Goal: Find specific fact: Find specific fact

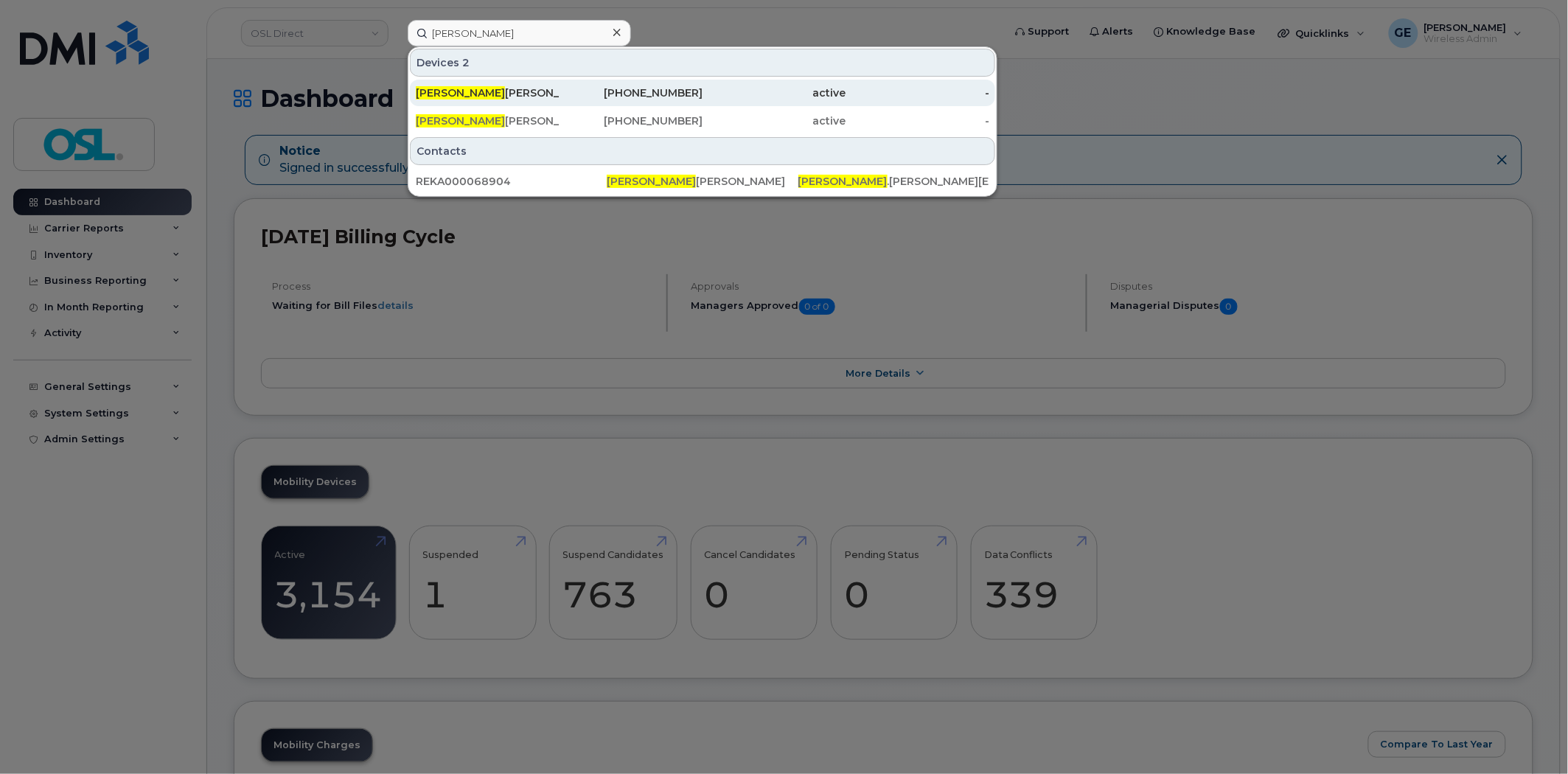
type input "wayne"
click at [559, 82] on div "Wayne Hinds" at bounding box center [631, 92] width 144 height 26
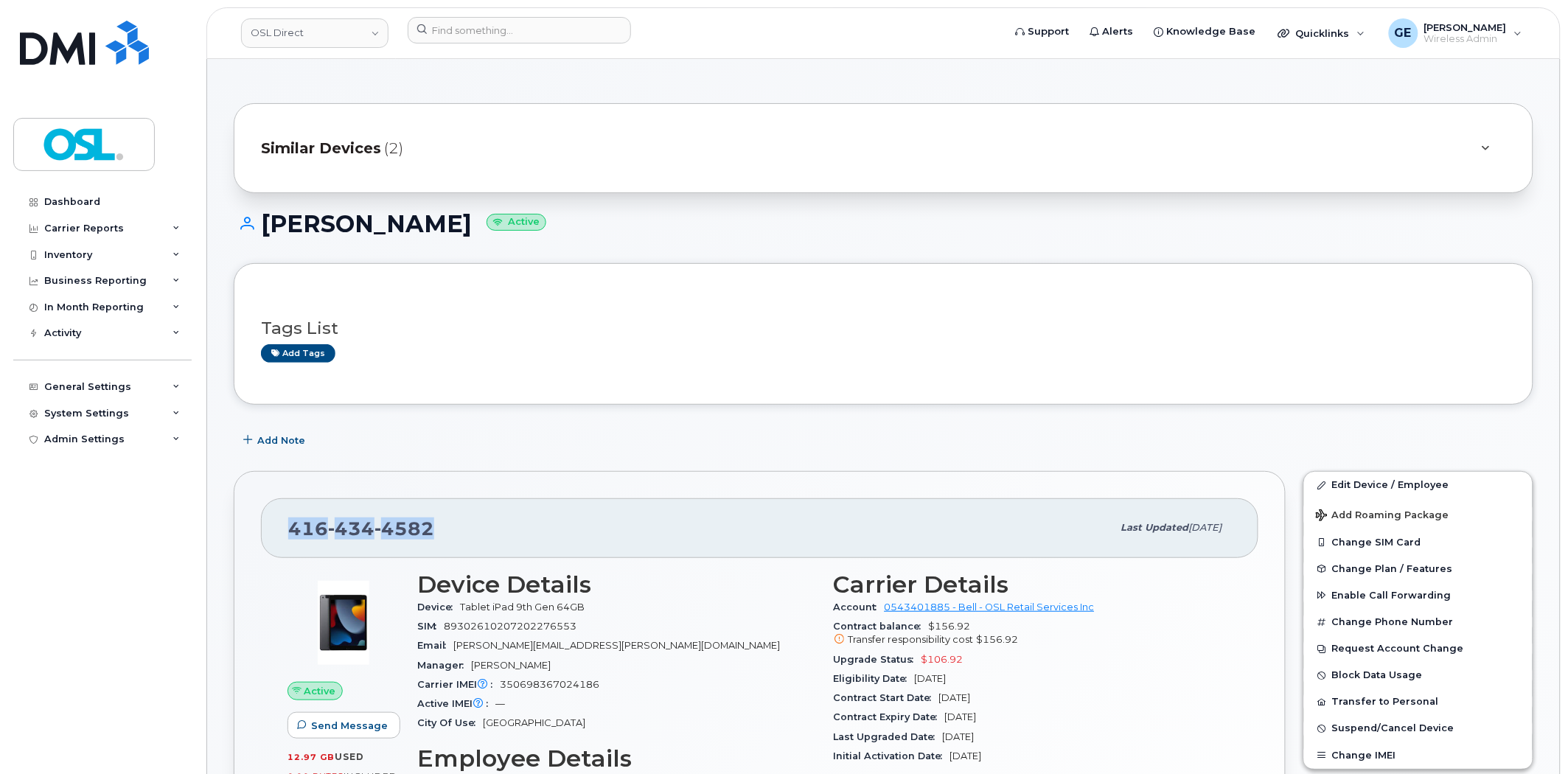
drag, startPoint x: 444, startPoint y: 542, endPoint x: 285, endPoint y: 532, distance: 159.3
click at [285, 532] on div "[PHONE_NUMBER] Last updated [DATE]" at bounding box center [759, 527] width 997 height 59
click at [459, 474] on div "[PHONE_NUMBER] Last updated [DATE] Active Send Message 12.97 GB  used 0.00 Byte…" at bounding box center [760, 761] width 1052 height 579
click at [384, 140] on span "(2)" at bounding box center [394, 148] width 19 height 21
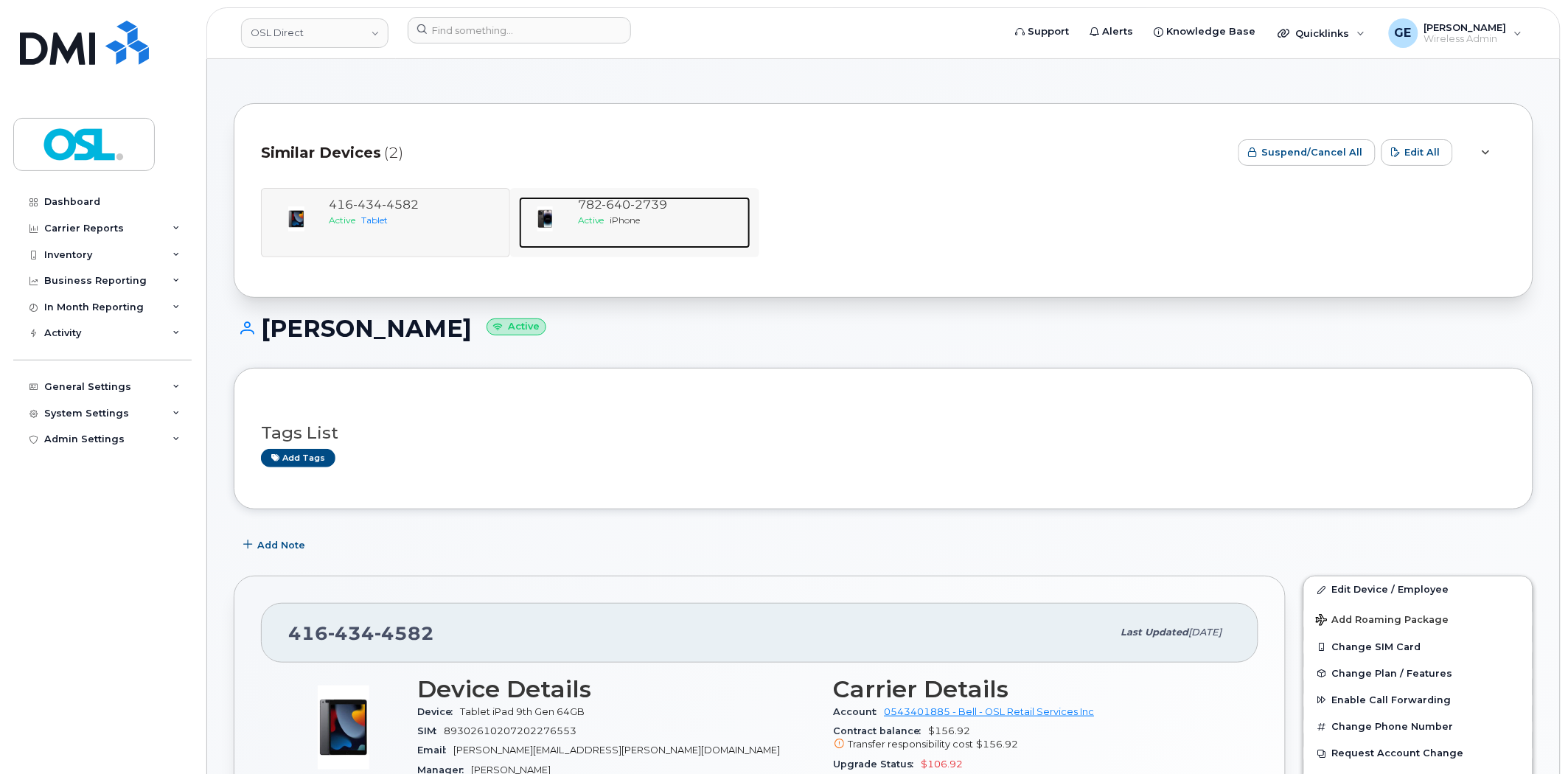
click at [565, 222] on div at bounding box center [545, 219] width 53 height 44
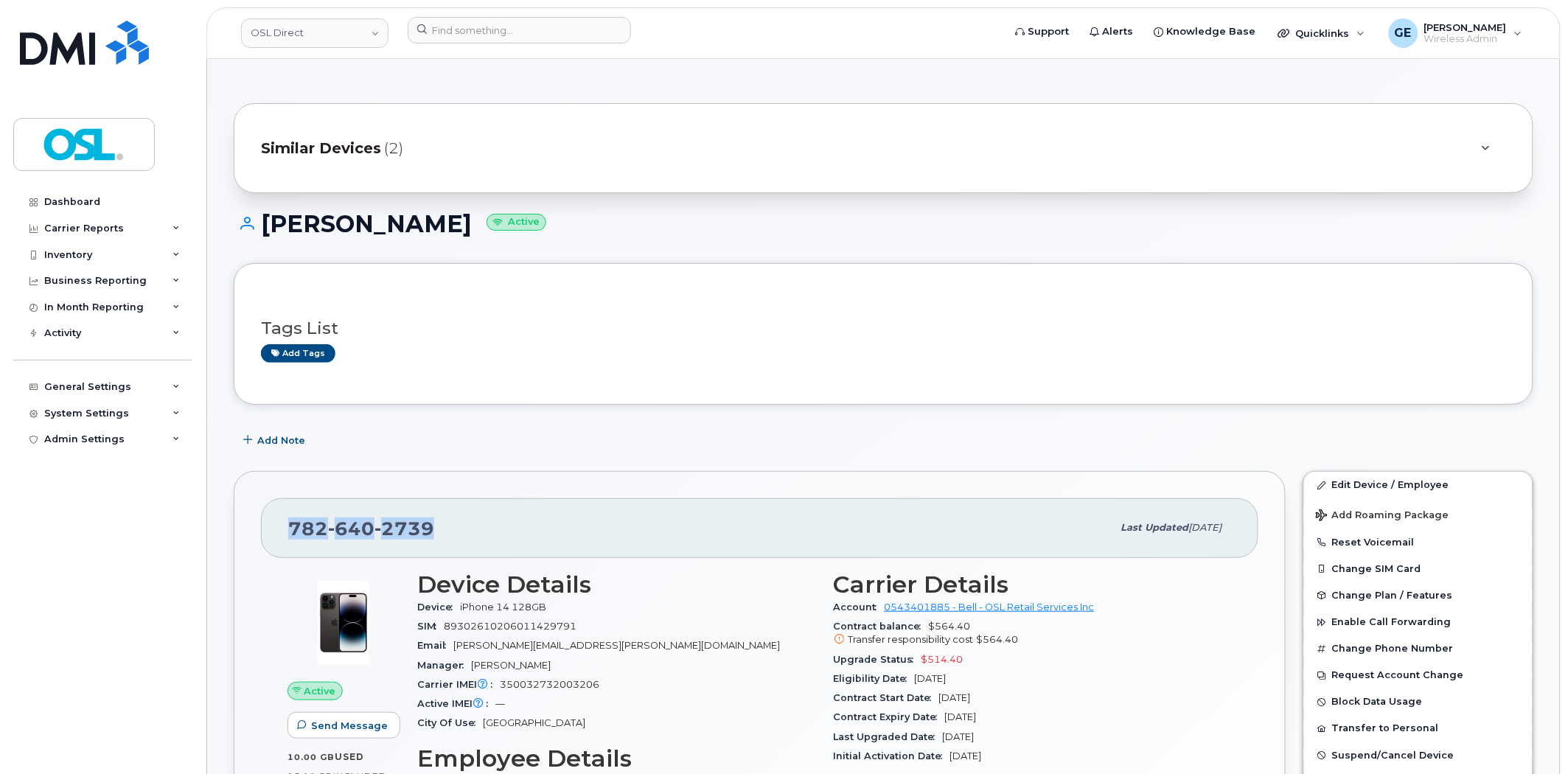
drag, startPoint x: 461, startPoint y: 535, endPoint x: 290, endPoint y: 550, distance: 171.7
click at [290, 550] on div "782 640 2739 Last updated Aug 12, 2025" at bounding box center [759, 527] width 997 height 59
copy span "782 640 2739"
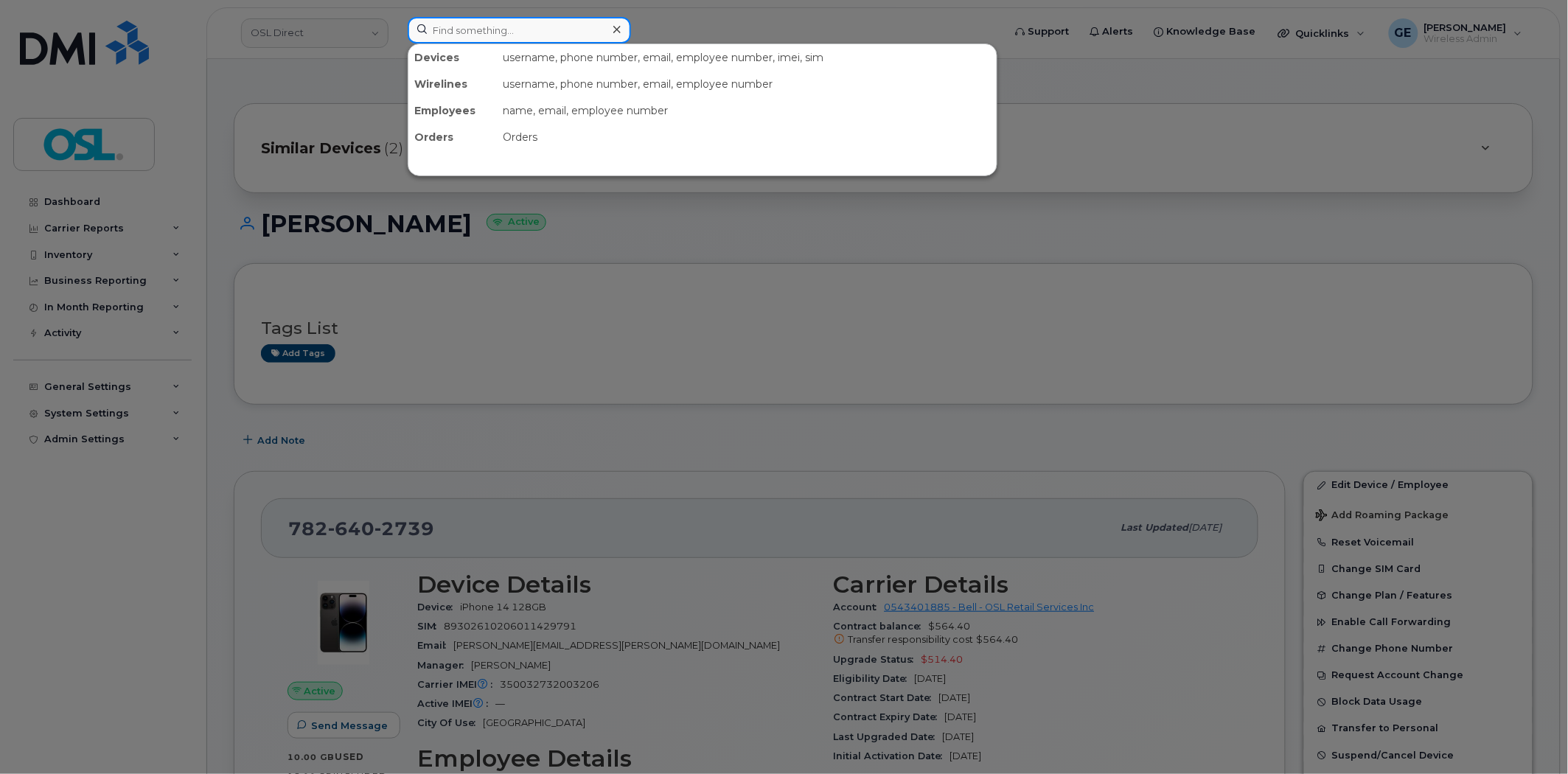
click at [548, 37] on input at bounding box center [520, 29] width 224 height 26
paste input "R54Y"
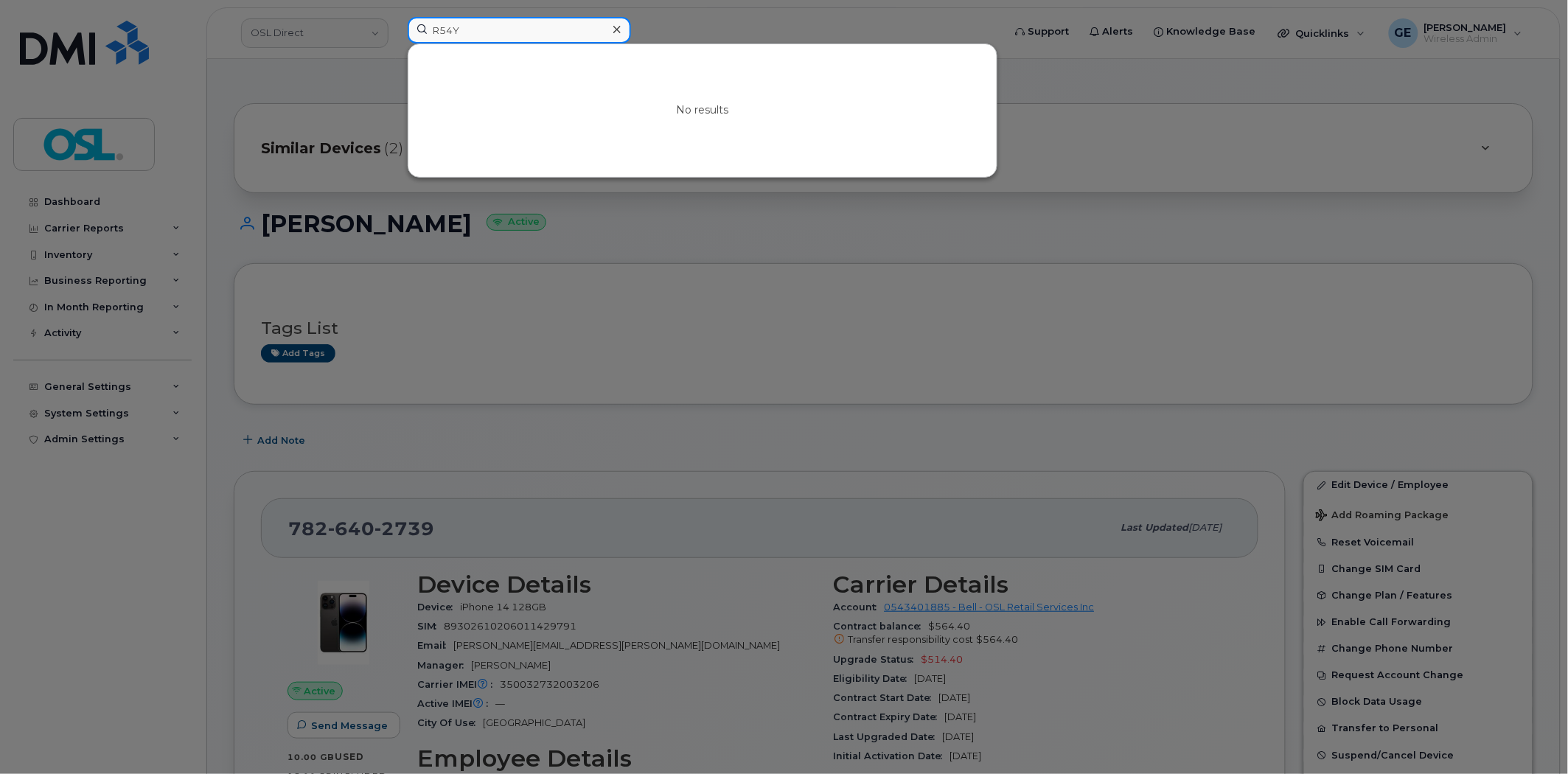
type input "R54Y"
